Goal: Information Seeking & Learning: Learn about a topic

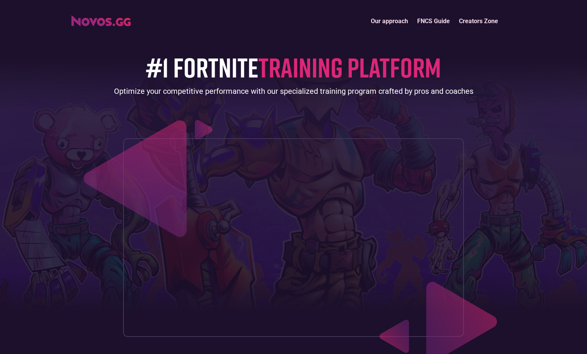
click at [398, 21] on link "Our approach" at bounding box center [390, 21] width 46 height 16
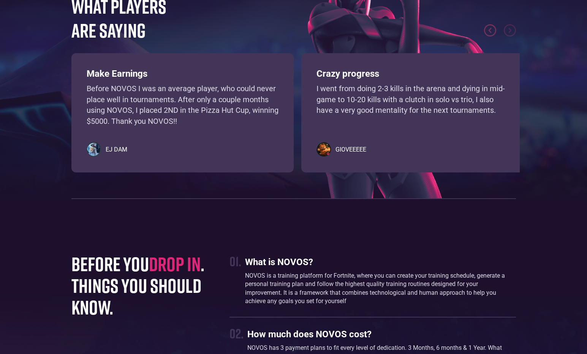
scroll to position [1711, 0]
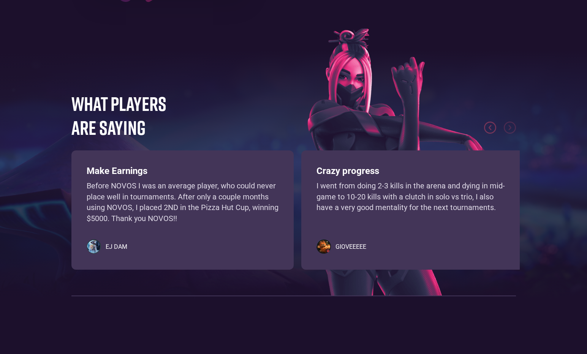
click at [110, 250] on h5 "EJ DAM" at bounding box center [117, 247] width 22 height 8
click at [110, 249] on h5 "EJ DAM" at bounding box center [117, 247] width 22 height 8
click at [111, 250] on h5 "EJ DAM" at bounding box center [117, 247] width 22 height 8
click at [123, 251] on h5 "EJ DAM" at bounding box center [117, 247] width 22 height 8
click at [120, 250] on h5 "EJ DAM" at bounding box center [117, 247] width 22 height 8
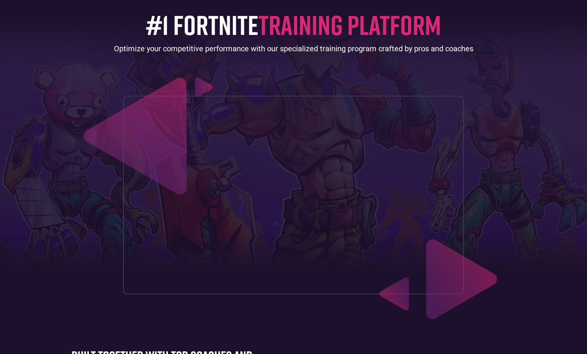
scroll to position [0, 0]
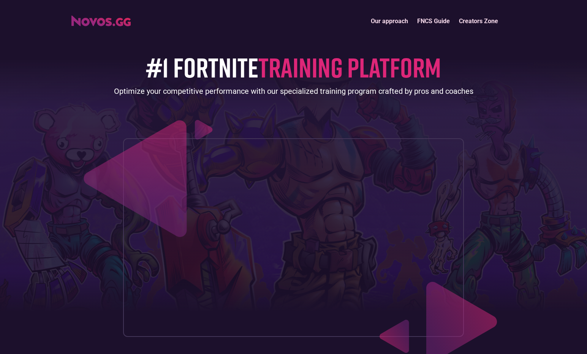
click at [423, 24] on link "FNCS Guide" at bounding box center [434, 21] width 42 height 16
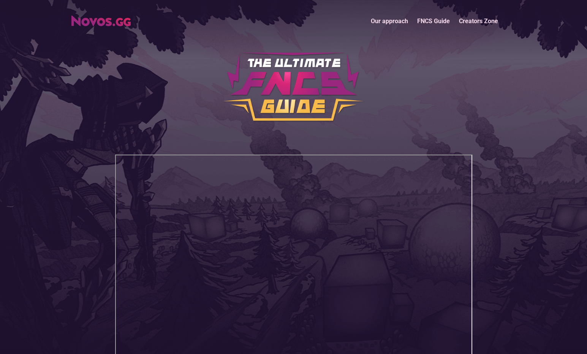
click at [467, 19] on link "Creators Zone" at bounding box center [479, 21] width 48 height 16
